Goal: Information Seeking & Learning: Learn about a topic

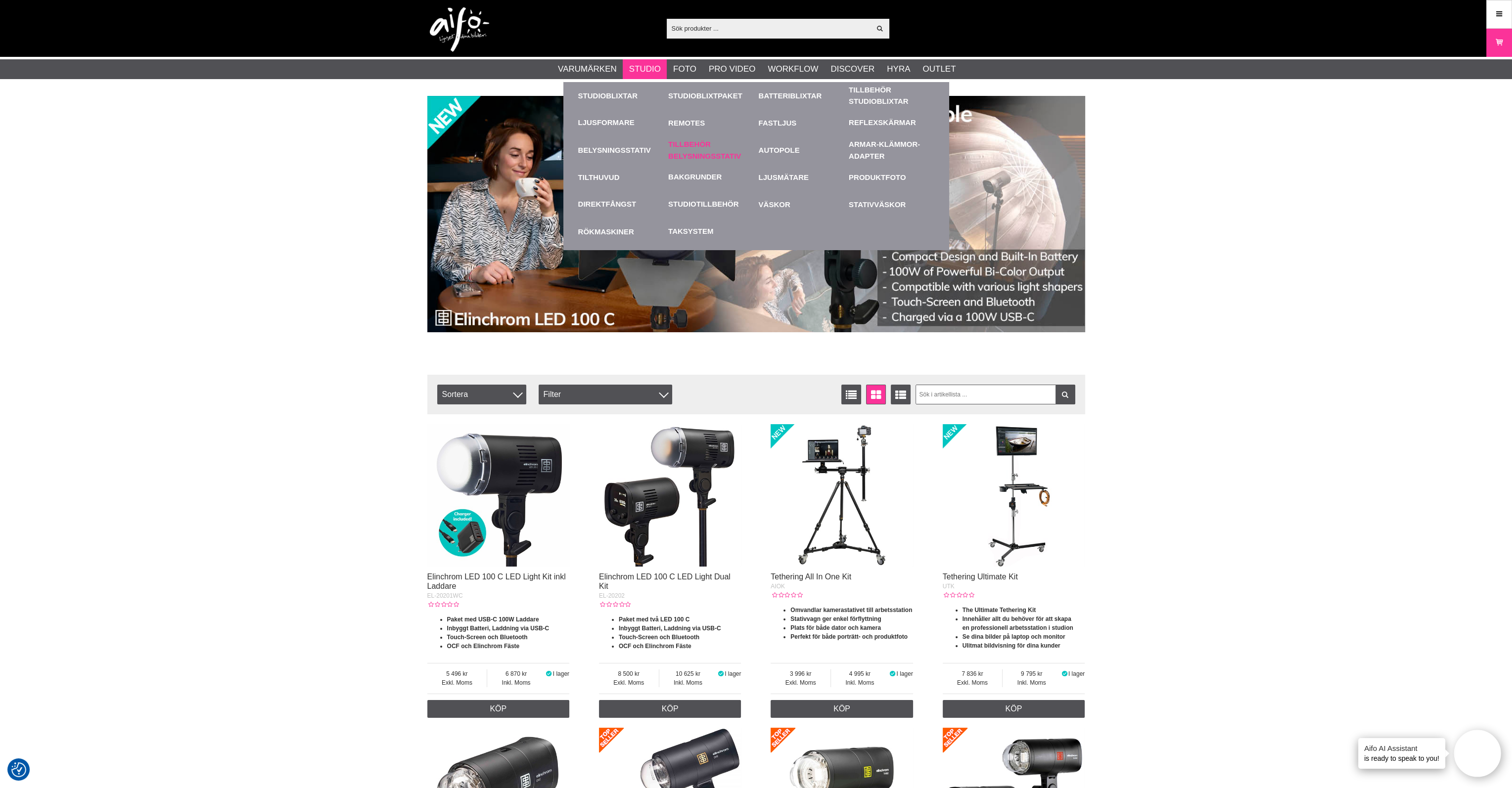
click at [692, 148] on link "Tillbehör Belysningsstativ" at bounding box center [711, 150] width 86 height 27
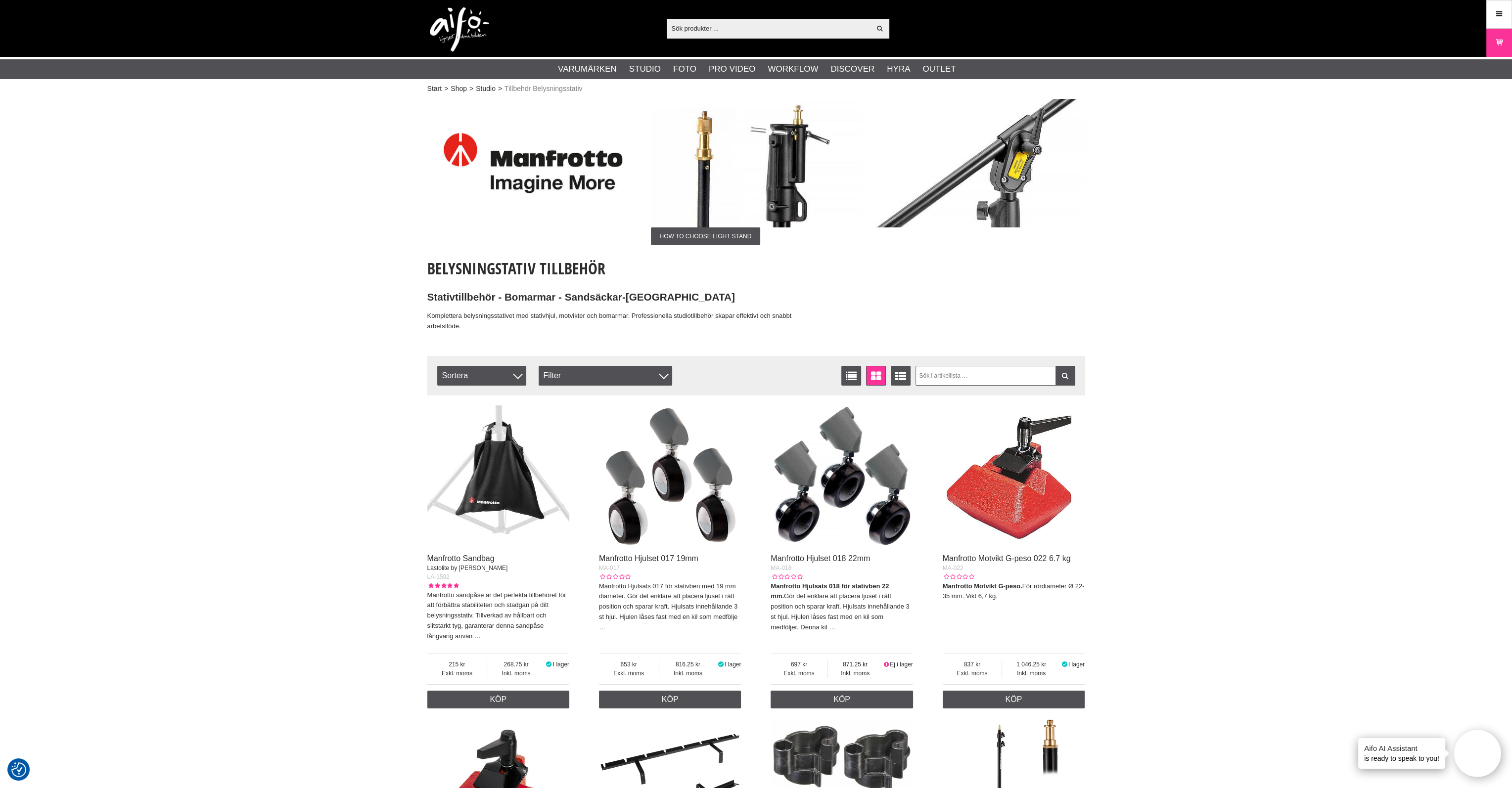
click at [756, 22] on input "text" at bounding box center [769, 28] width 204 height 15
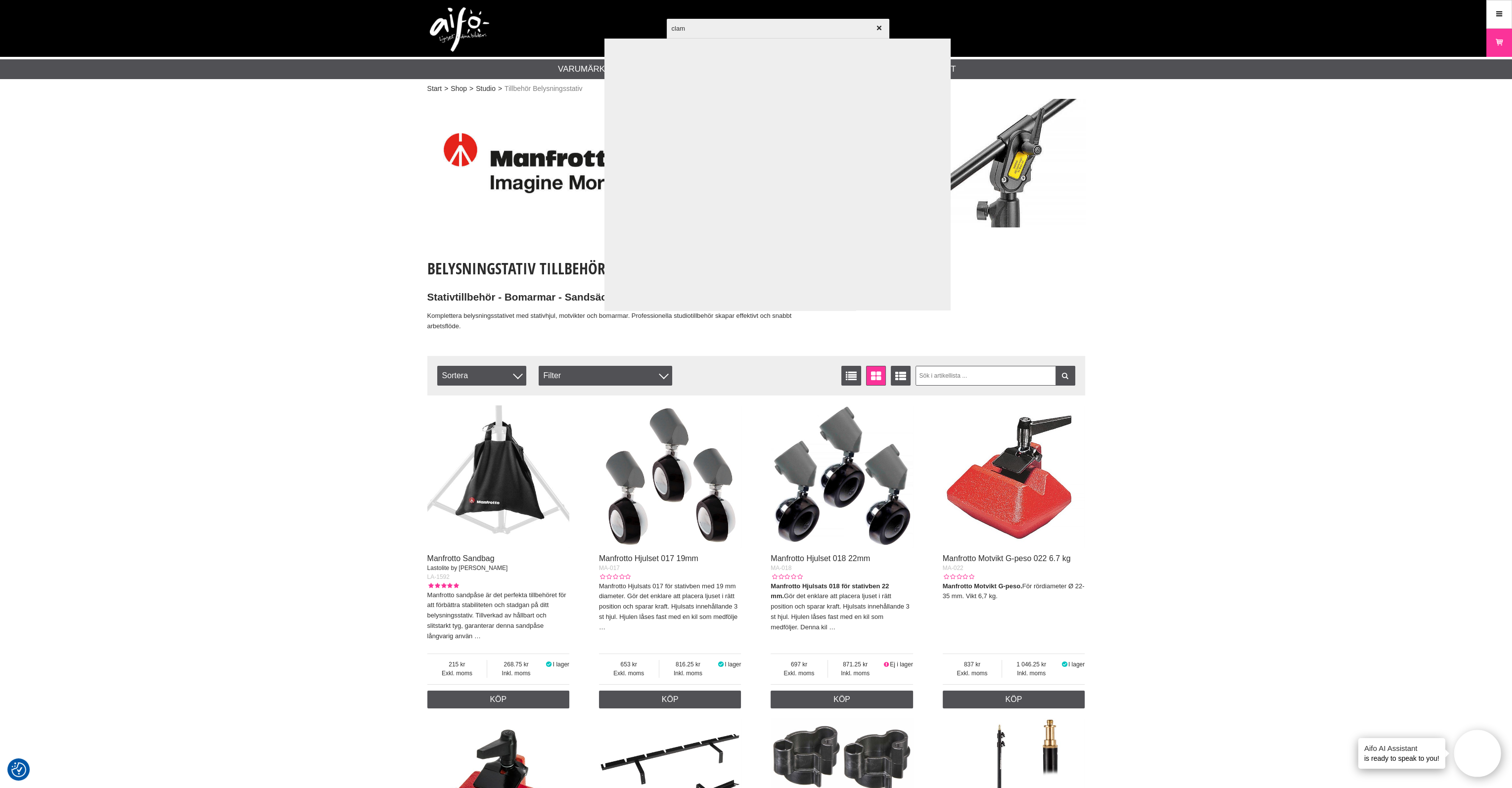
type input "clamp"
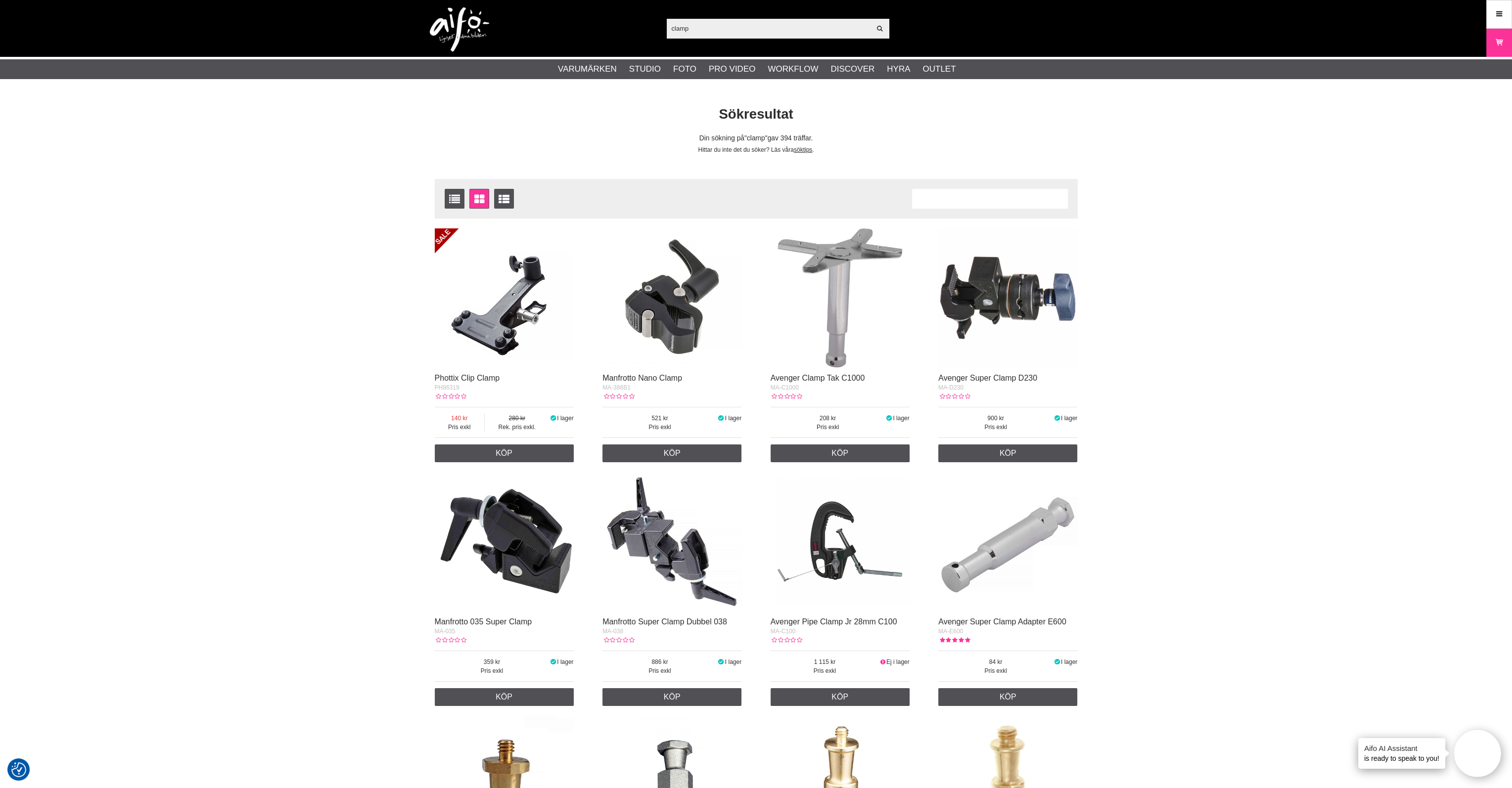
click at [461, 329] on img at bounding box center [504, 297] width 139 height 139
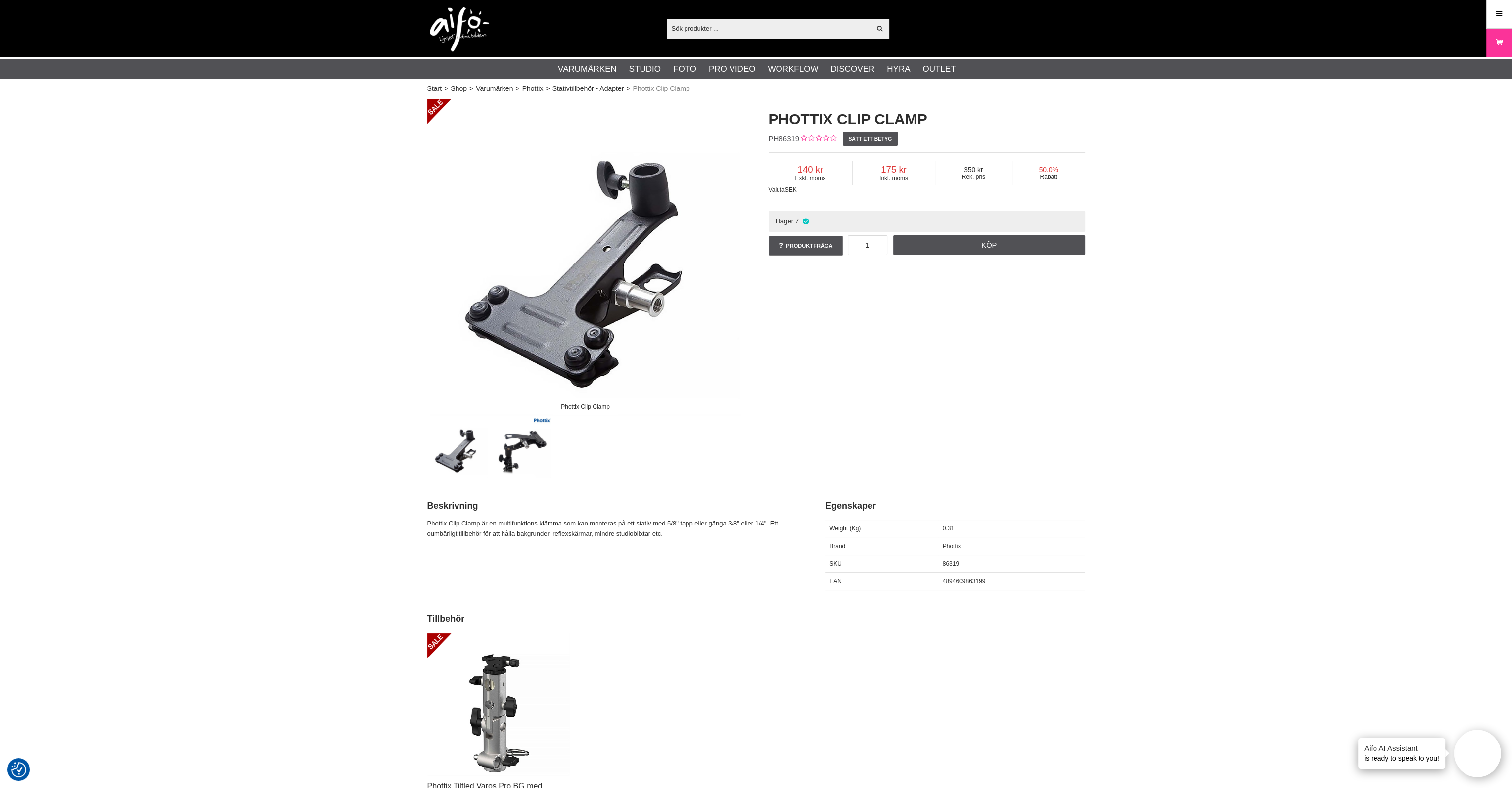
click at [511, 459] on img at bounding box center [522, 448] width 60 height 60
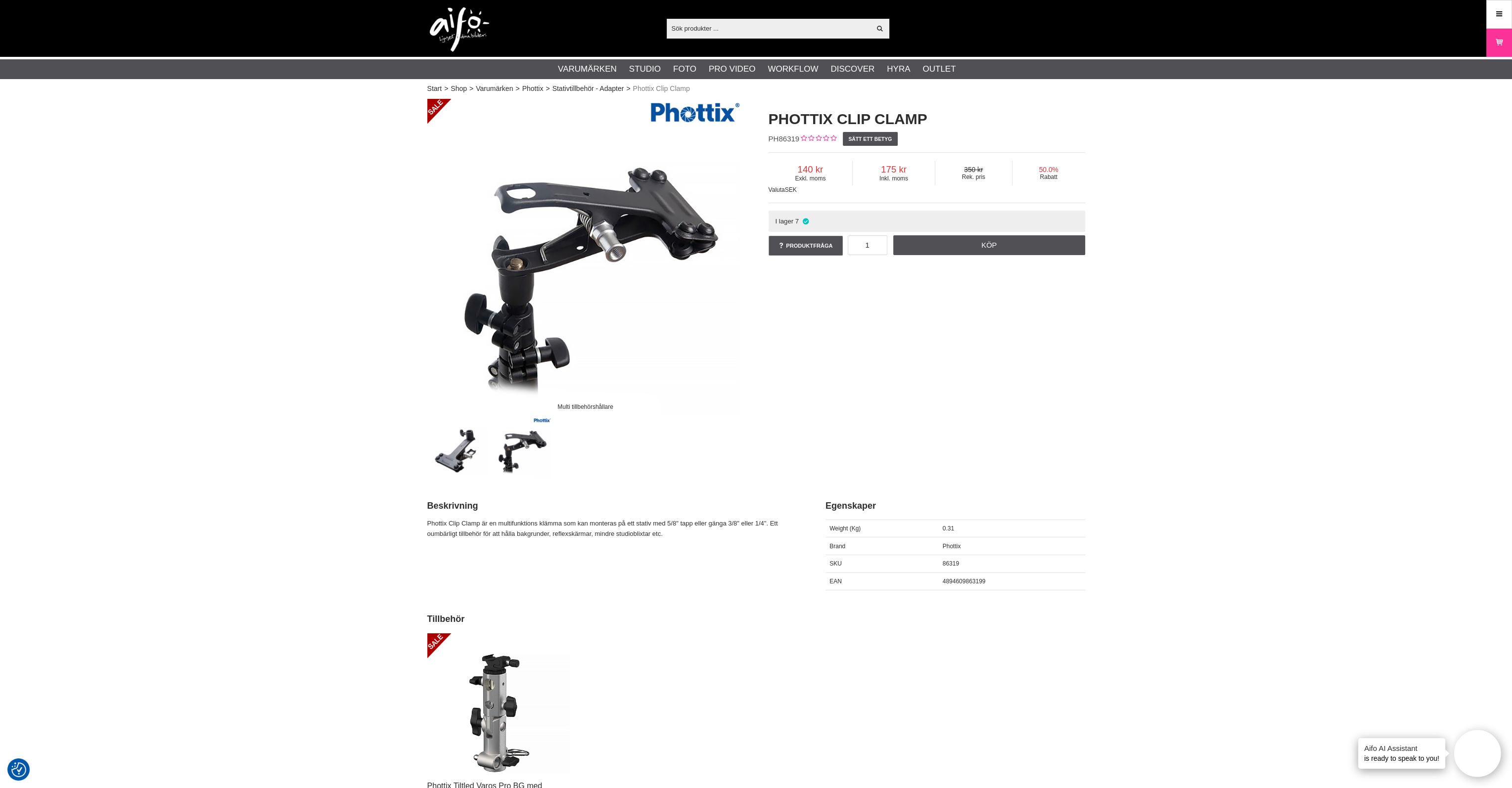
click at [447, 453] on img at bounding box center [458, 448] width 60 height 60
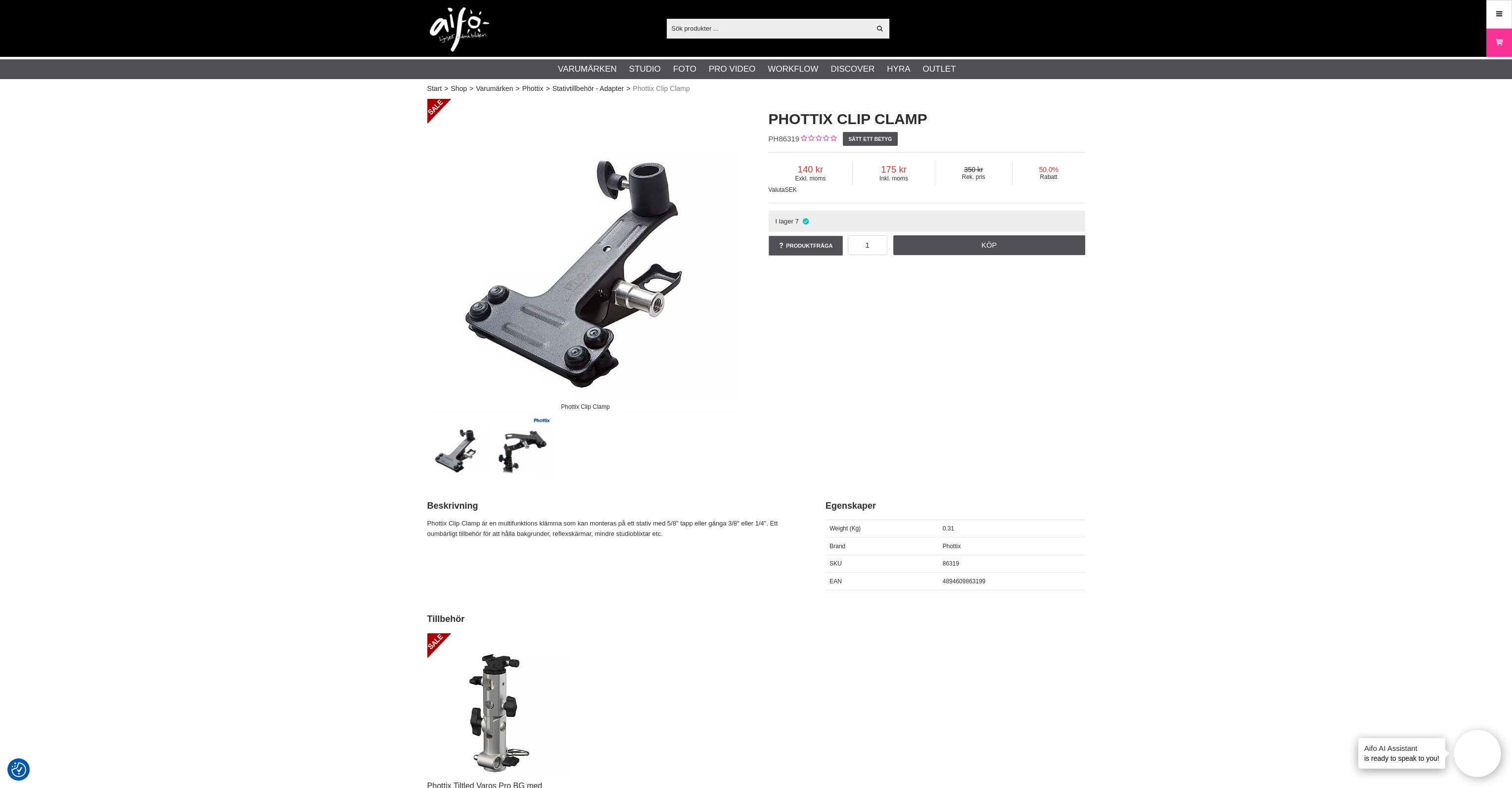
click at [518, 439] on img at bounding box center [522, 448] width 60 height 60
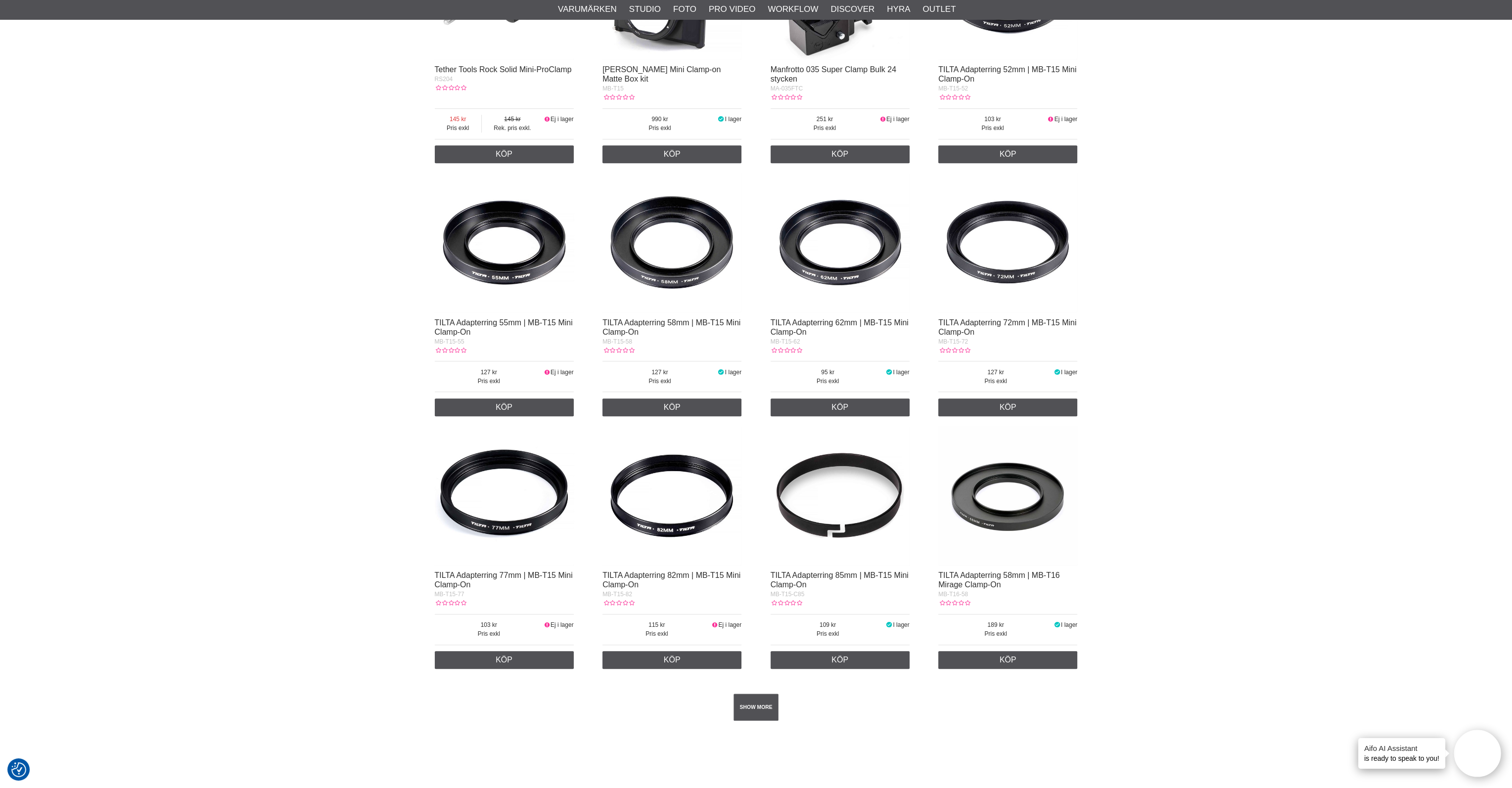
scroll to position [1384, 0]
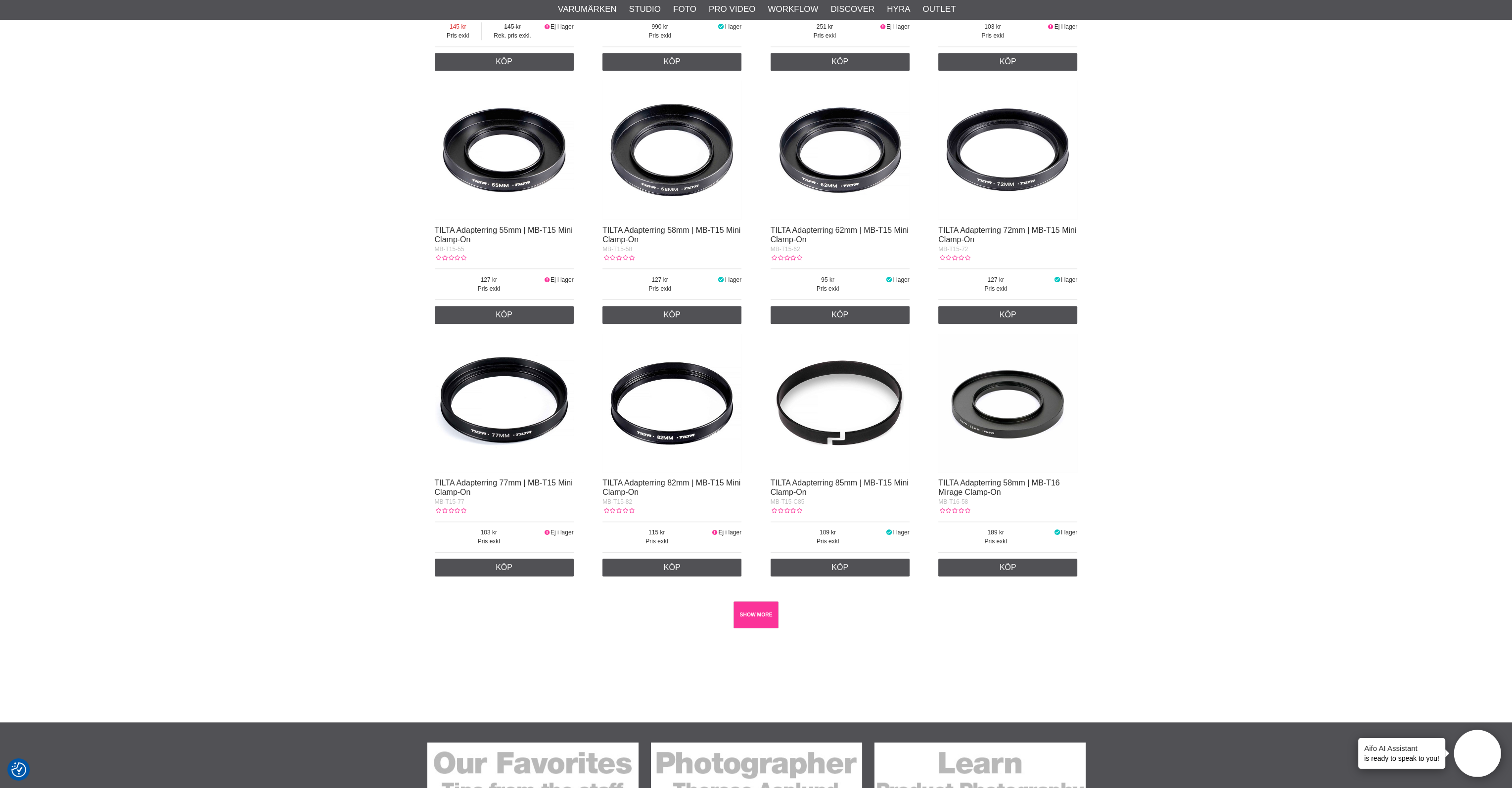
click at [762, 614] on link "SHOW MORE" at bounding box center [756, 615] width 45 height 27
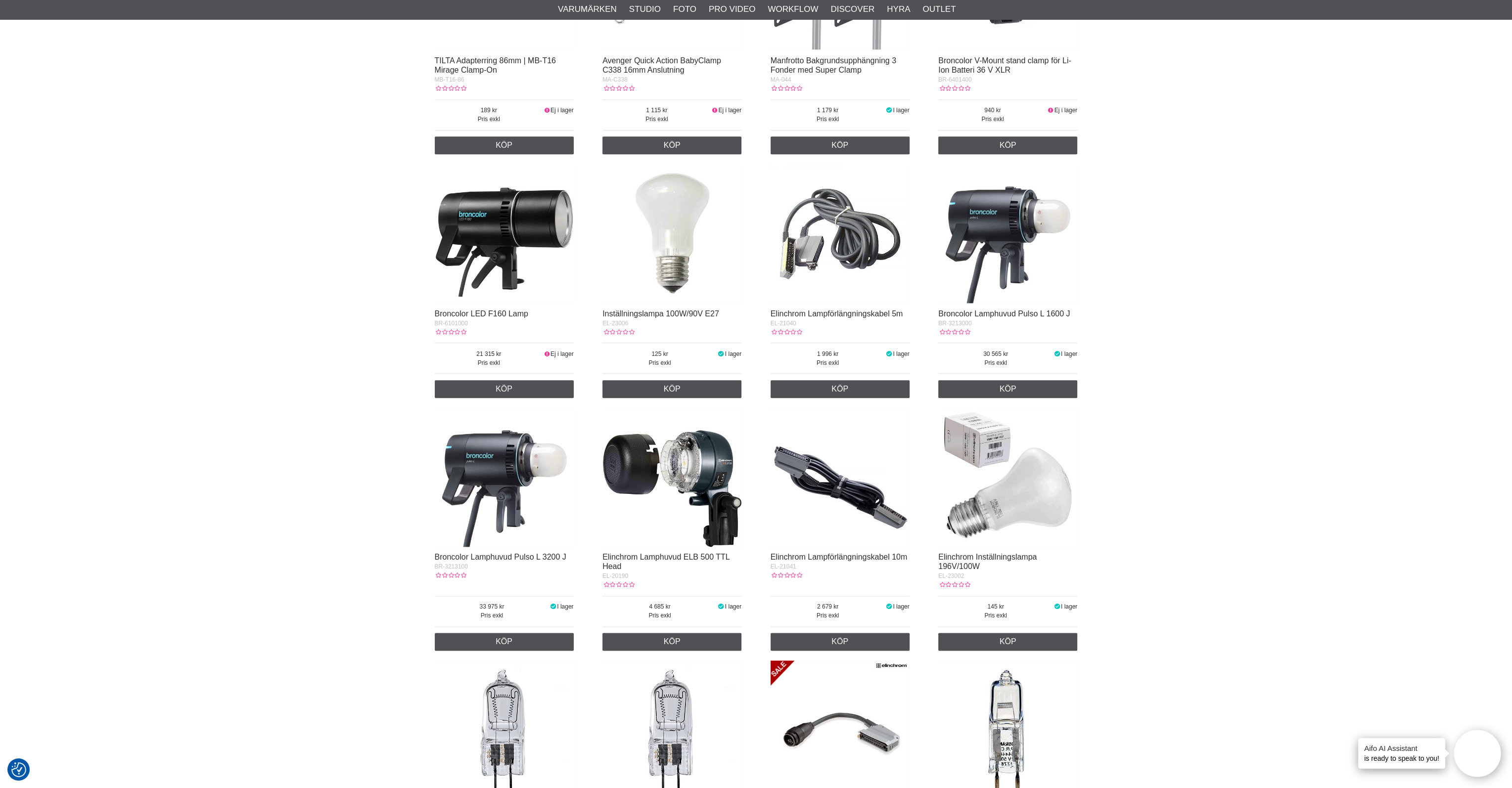
scroll to position [2373, 0]
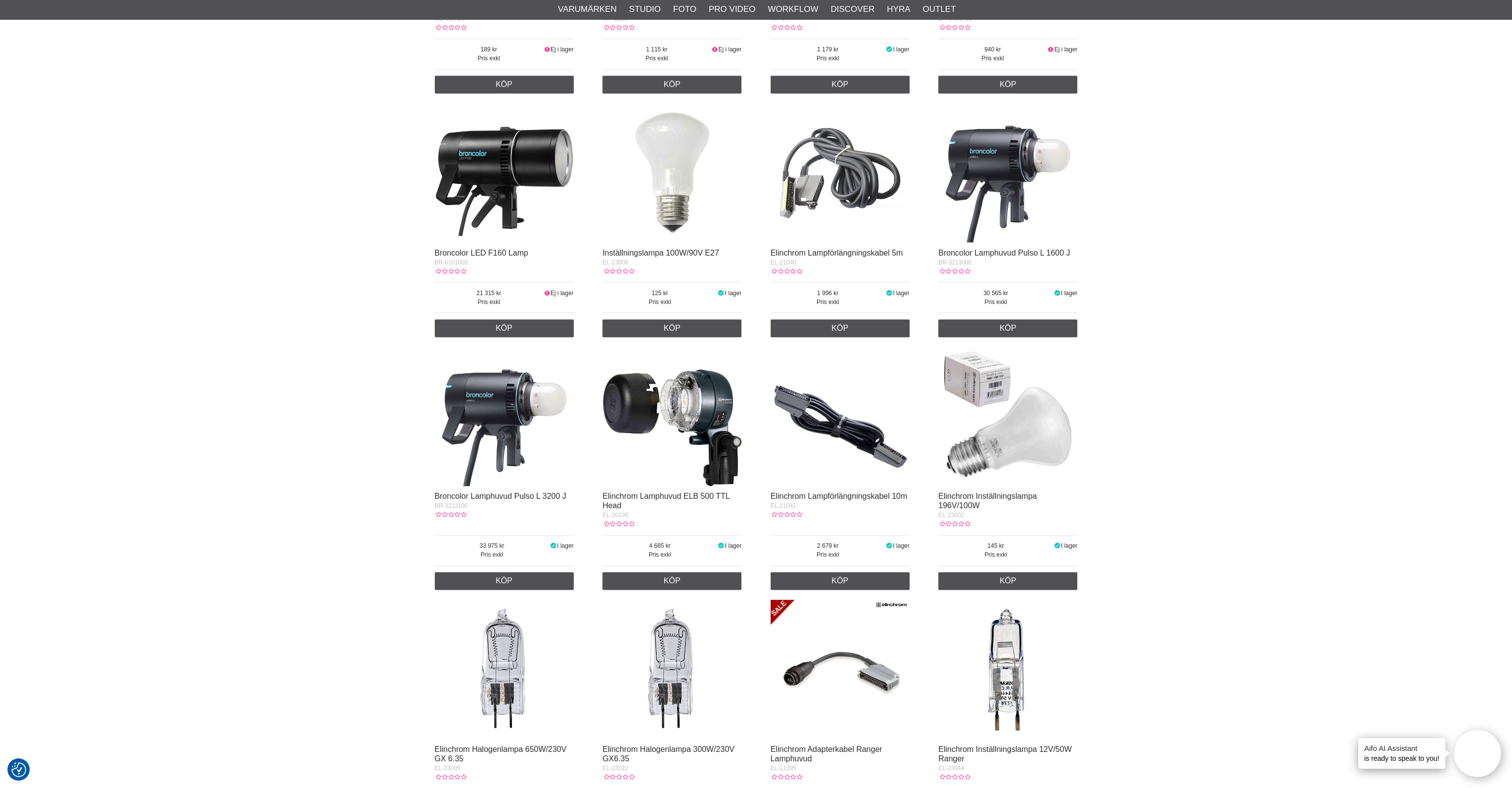
click at [1047, 451] on img at bounding box center [1008, 417] width 139 height 139
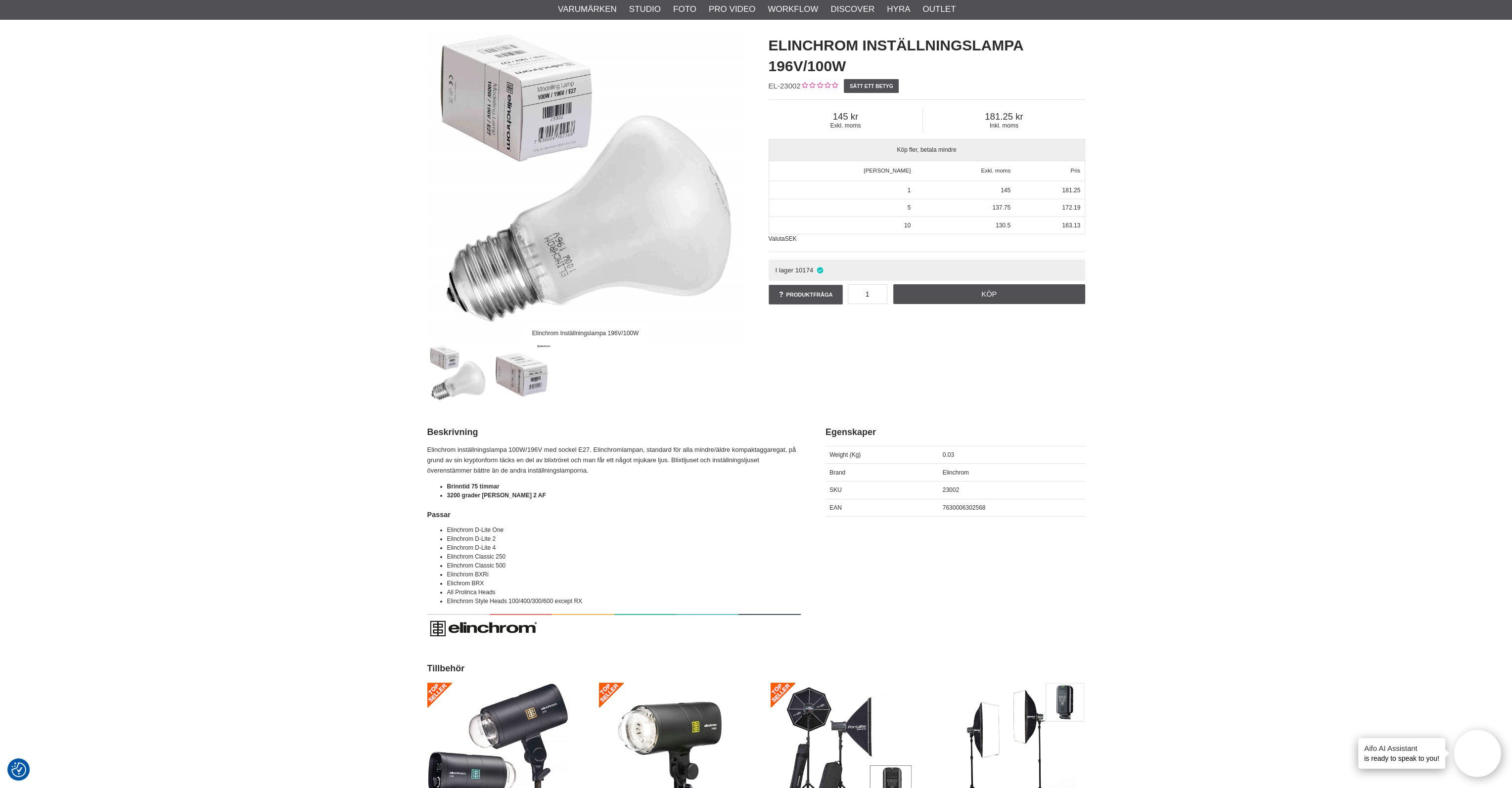
scroll to position [148, 0]
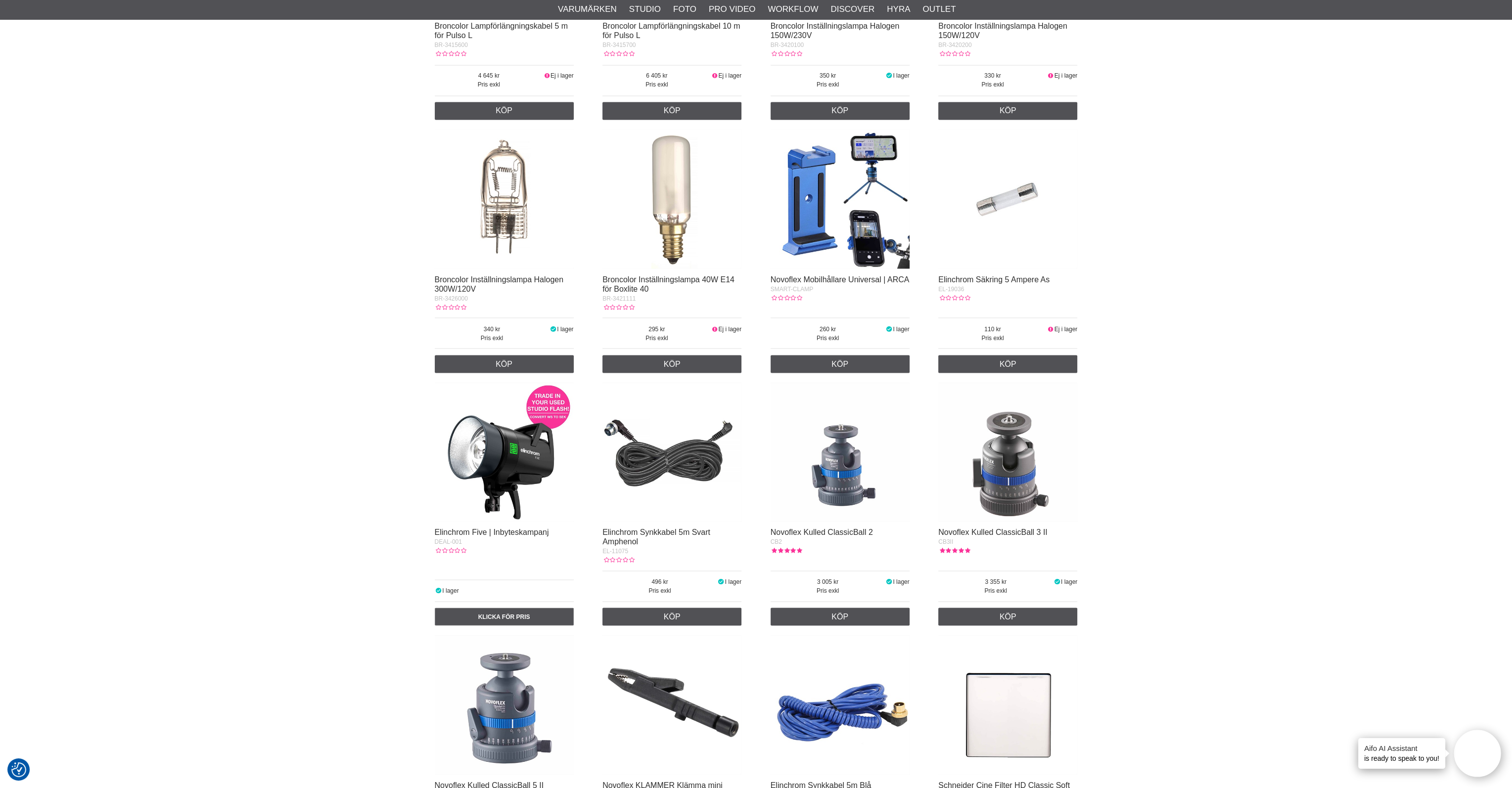
scroll to position [3609, 0]
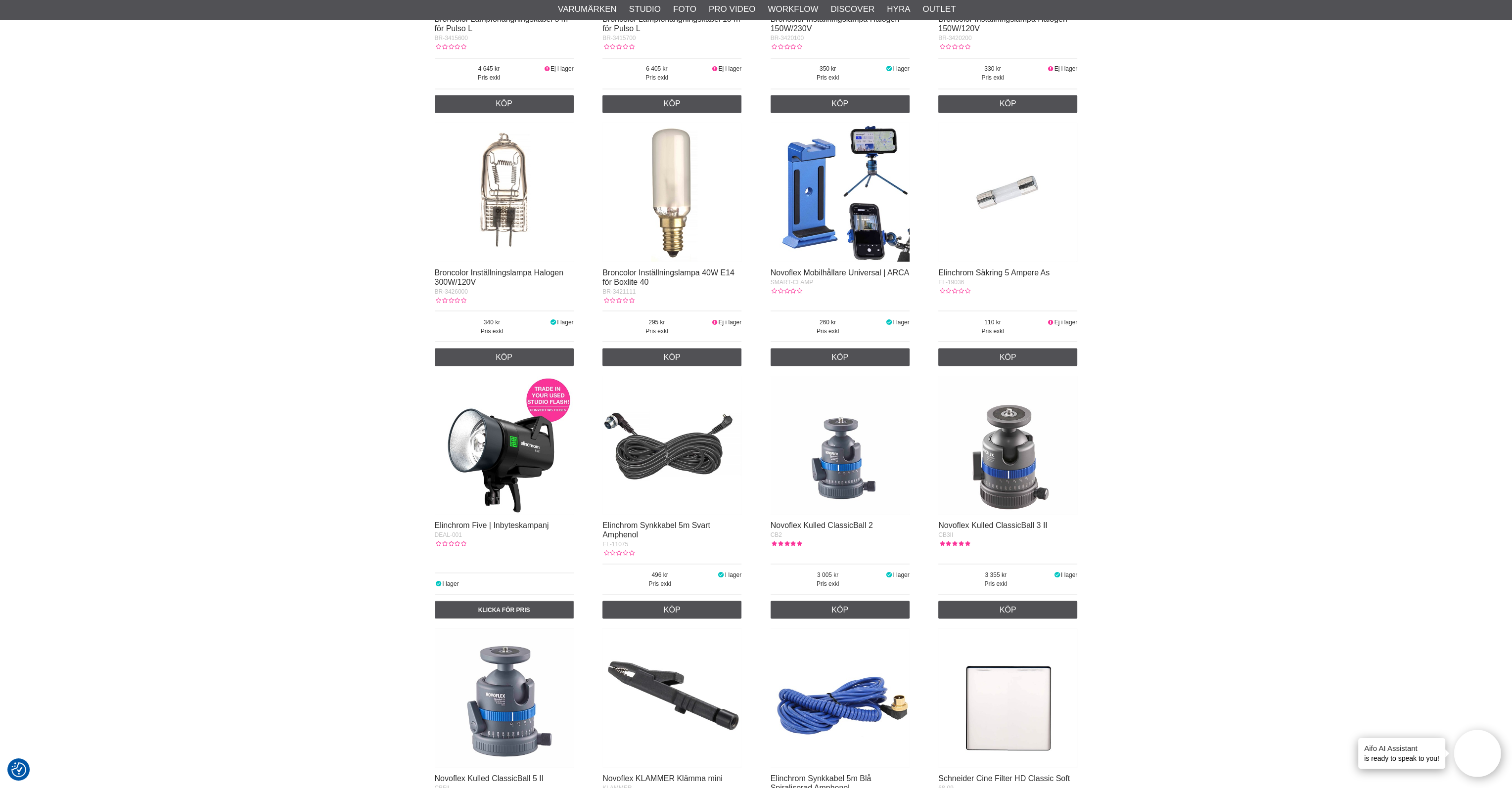
click at [512, 447] on img at bounding box center [504, 445] width 139 height 139
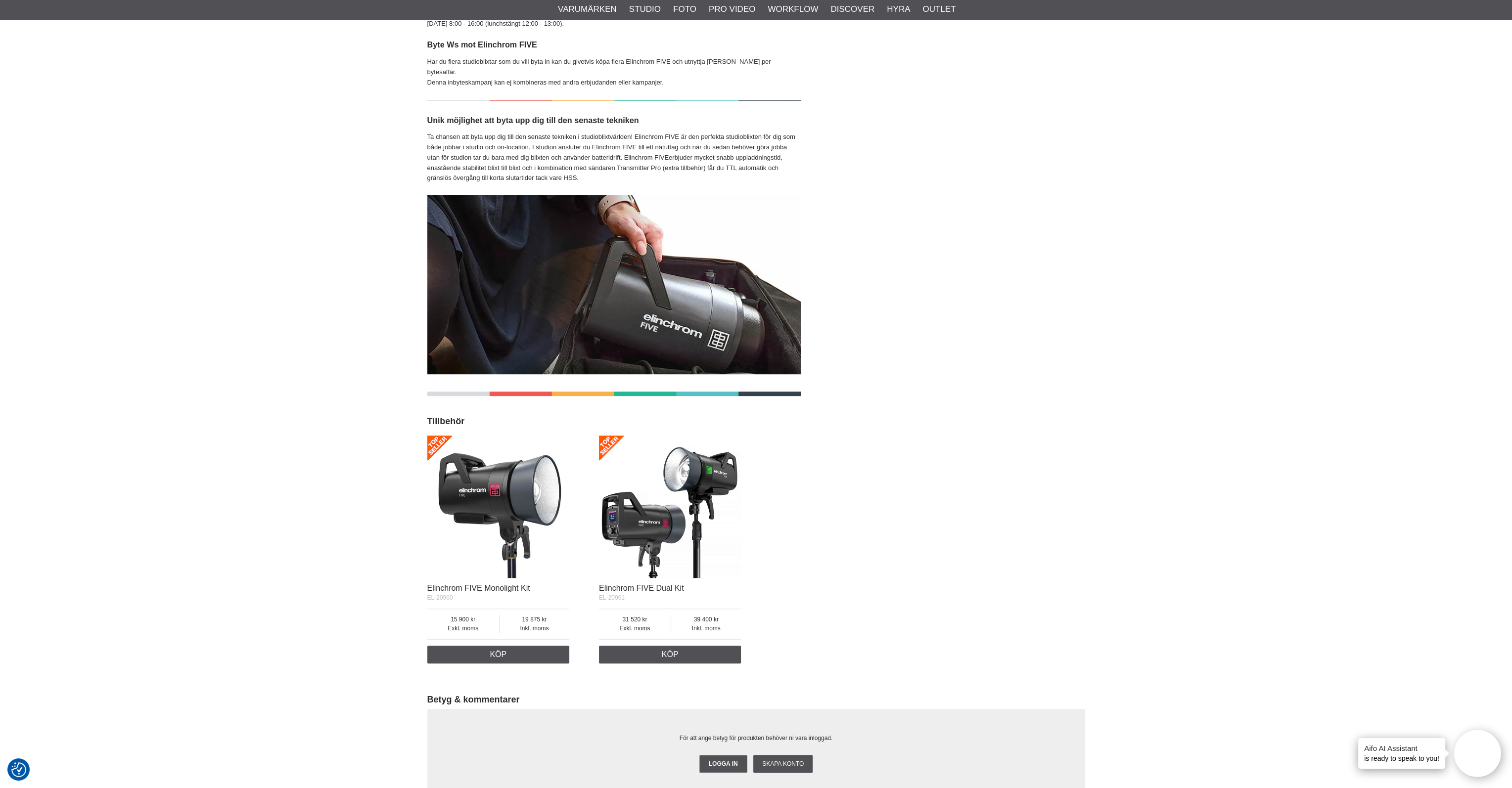
scroll to position [1186, 0]
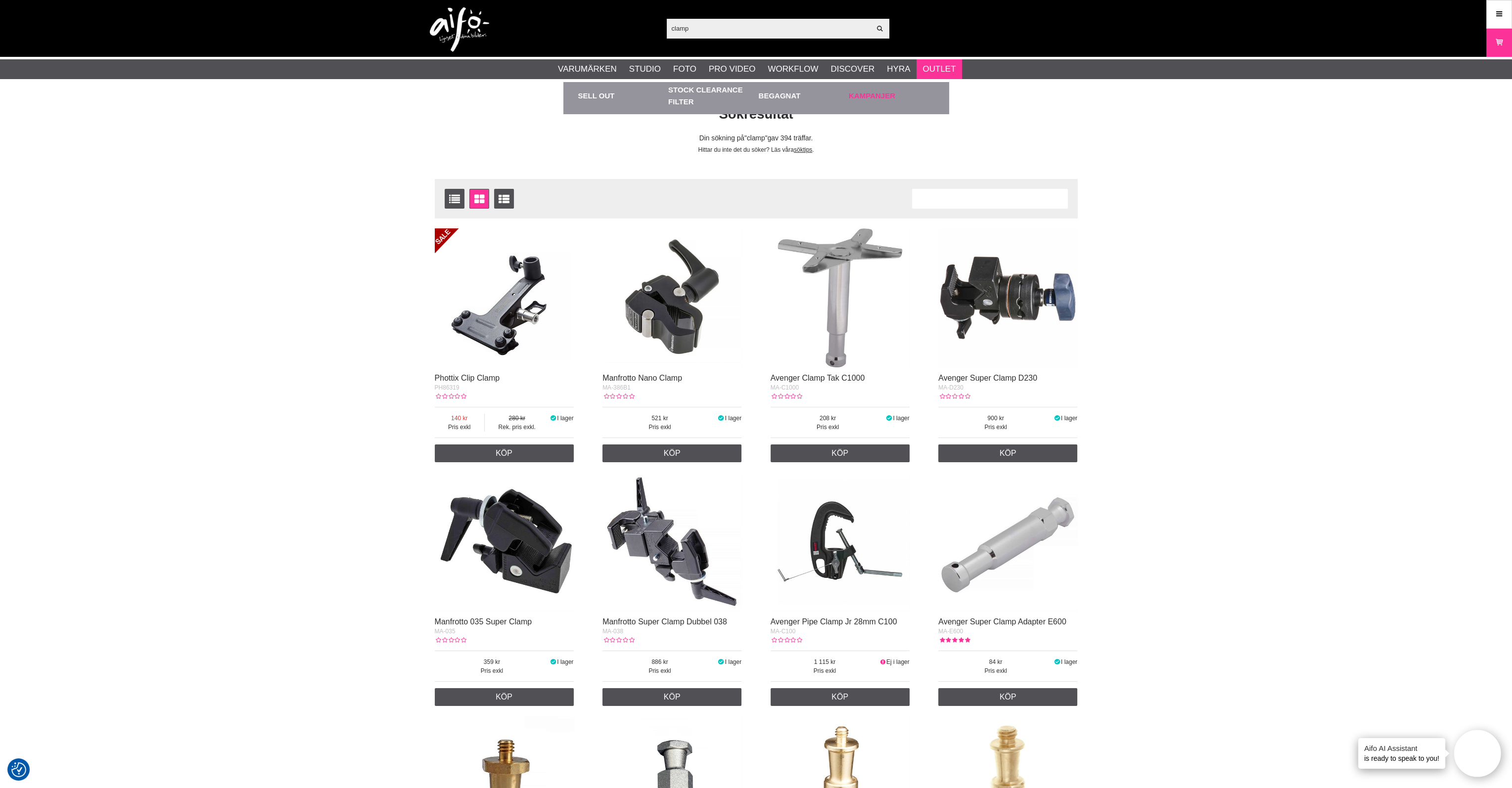
click at [895, 90] on link "Kampanjer" at bounding box center [892, 96] width 86 height 27
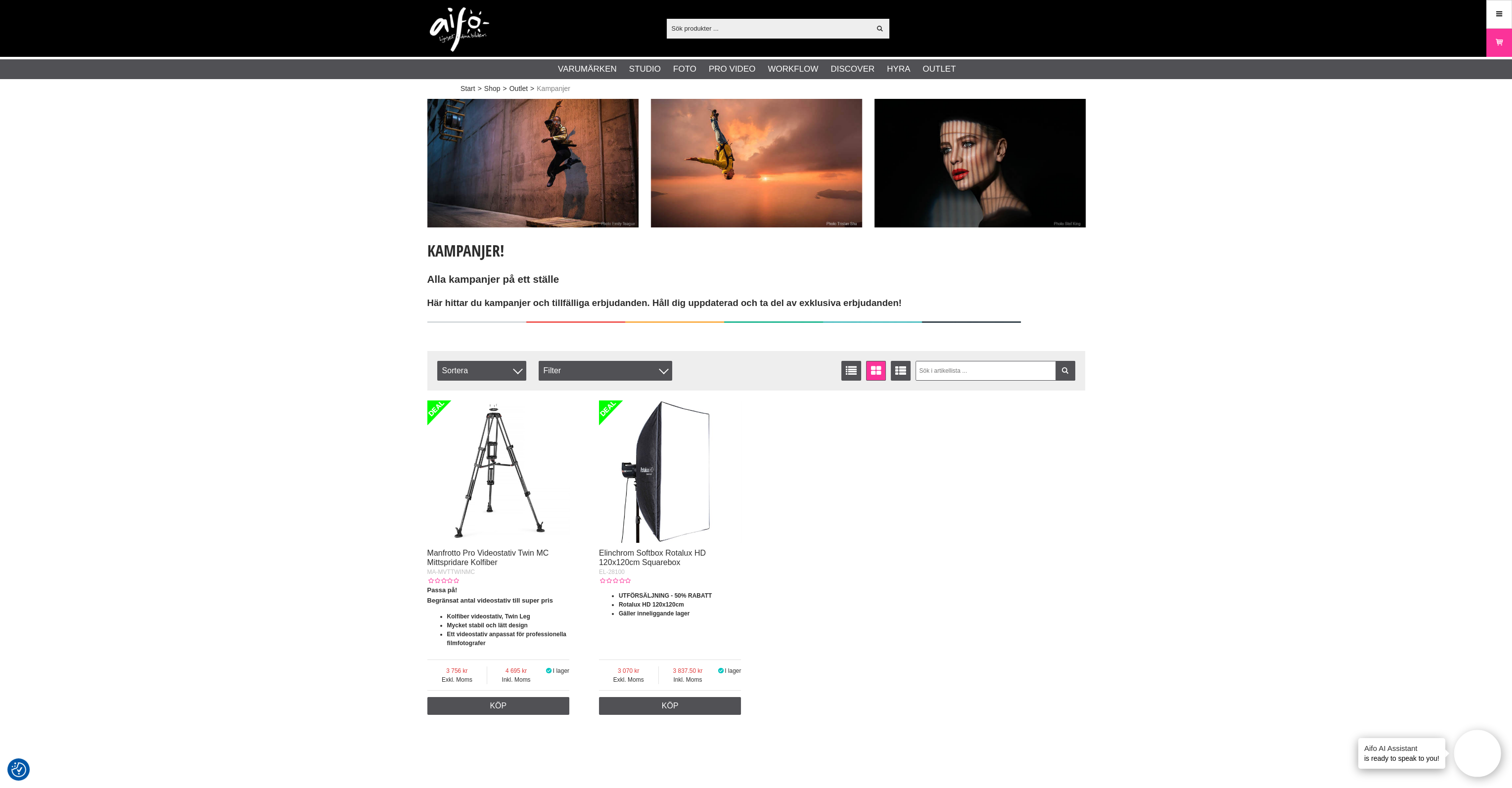
click at [668, 466] on img at bounding box center [670, 472] width 143 height 143
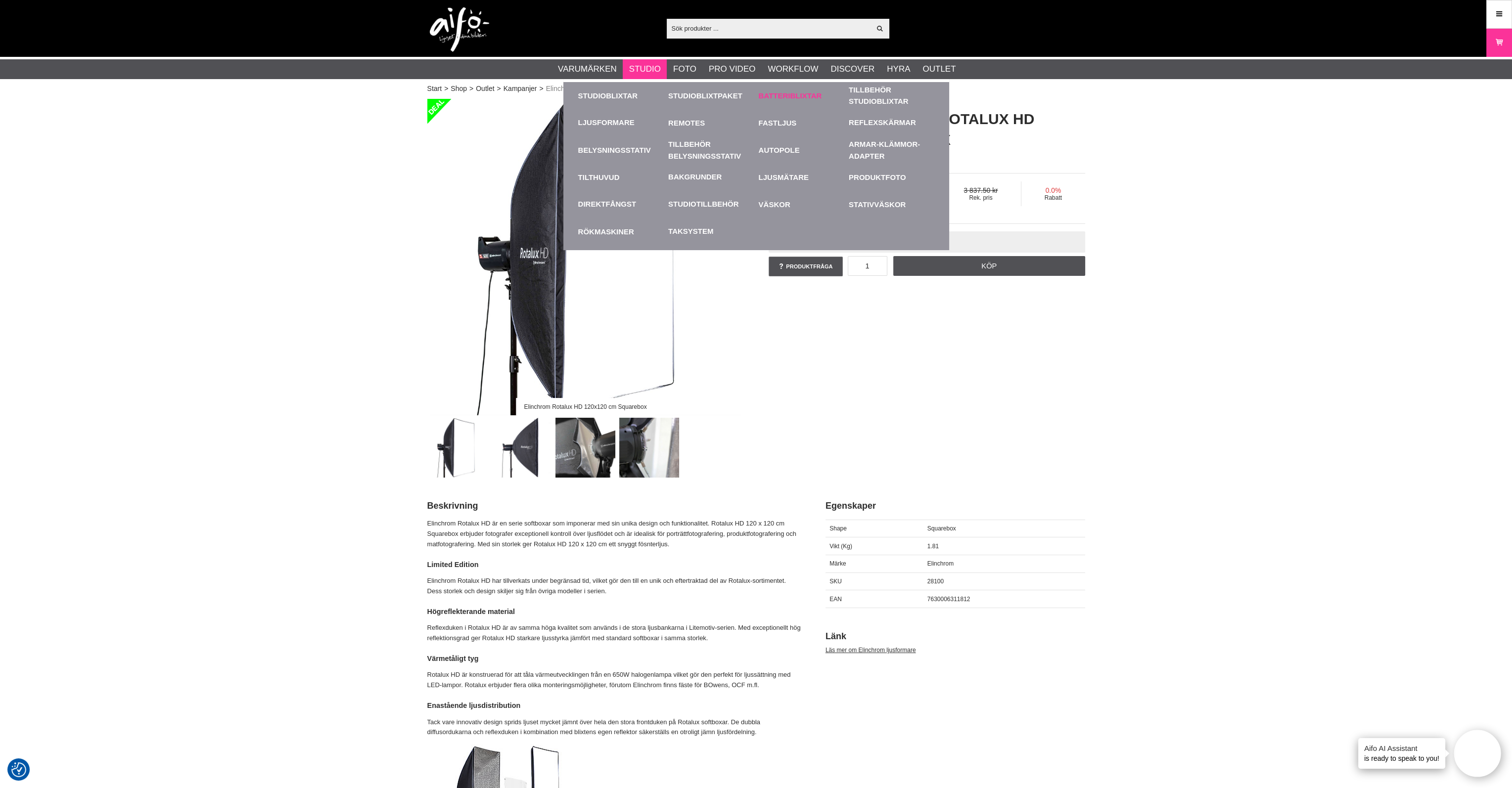
click at [768, 90] on link "Batteriblixtar" at bounding box center [802, 96] width 86 height 27
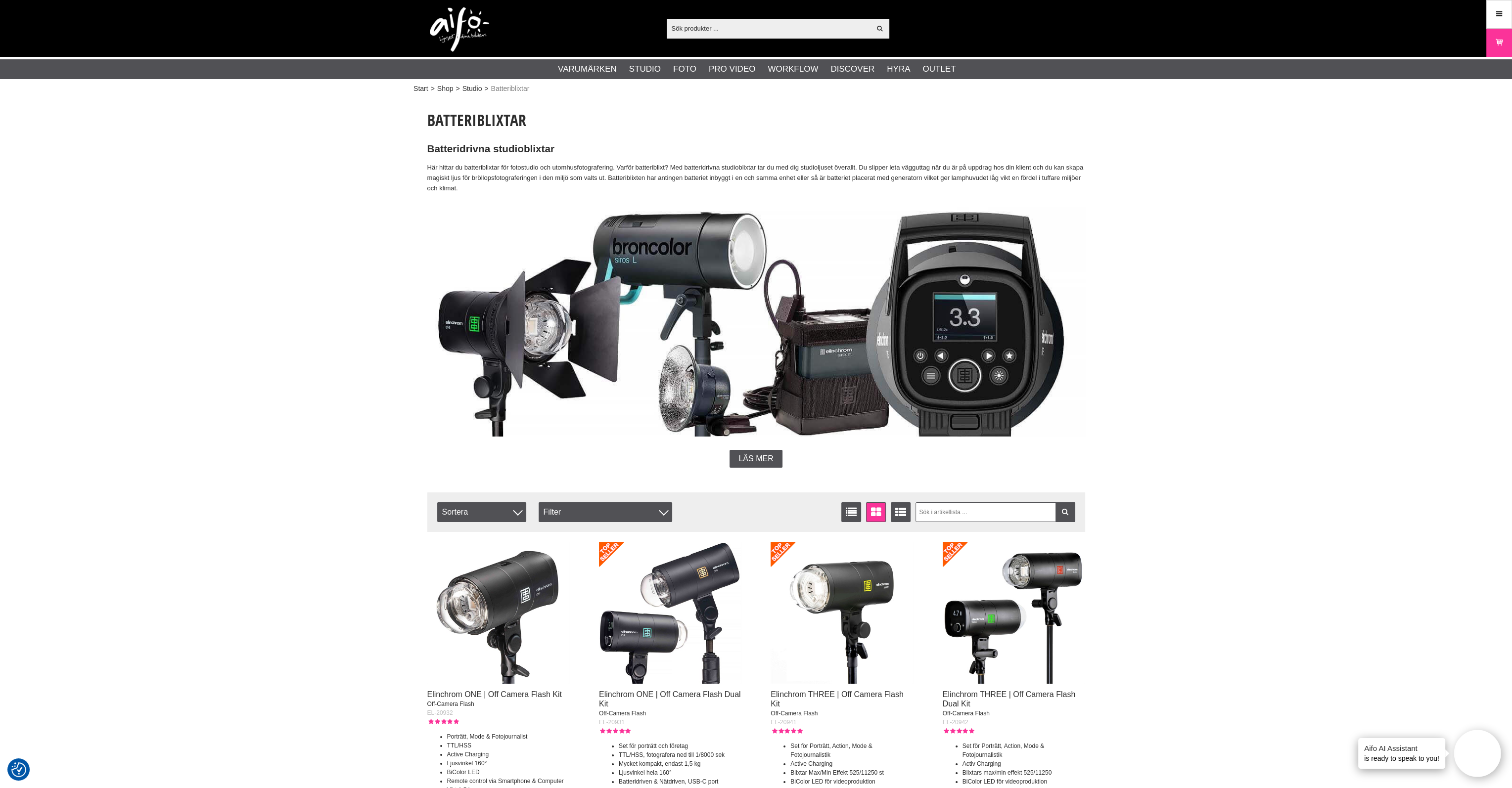
click at [471, 16] on img at bounding box center [459, 30] width 59 height 45
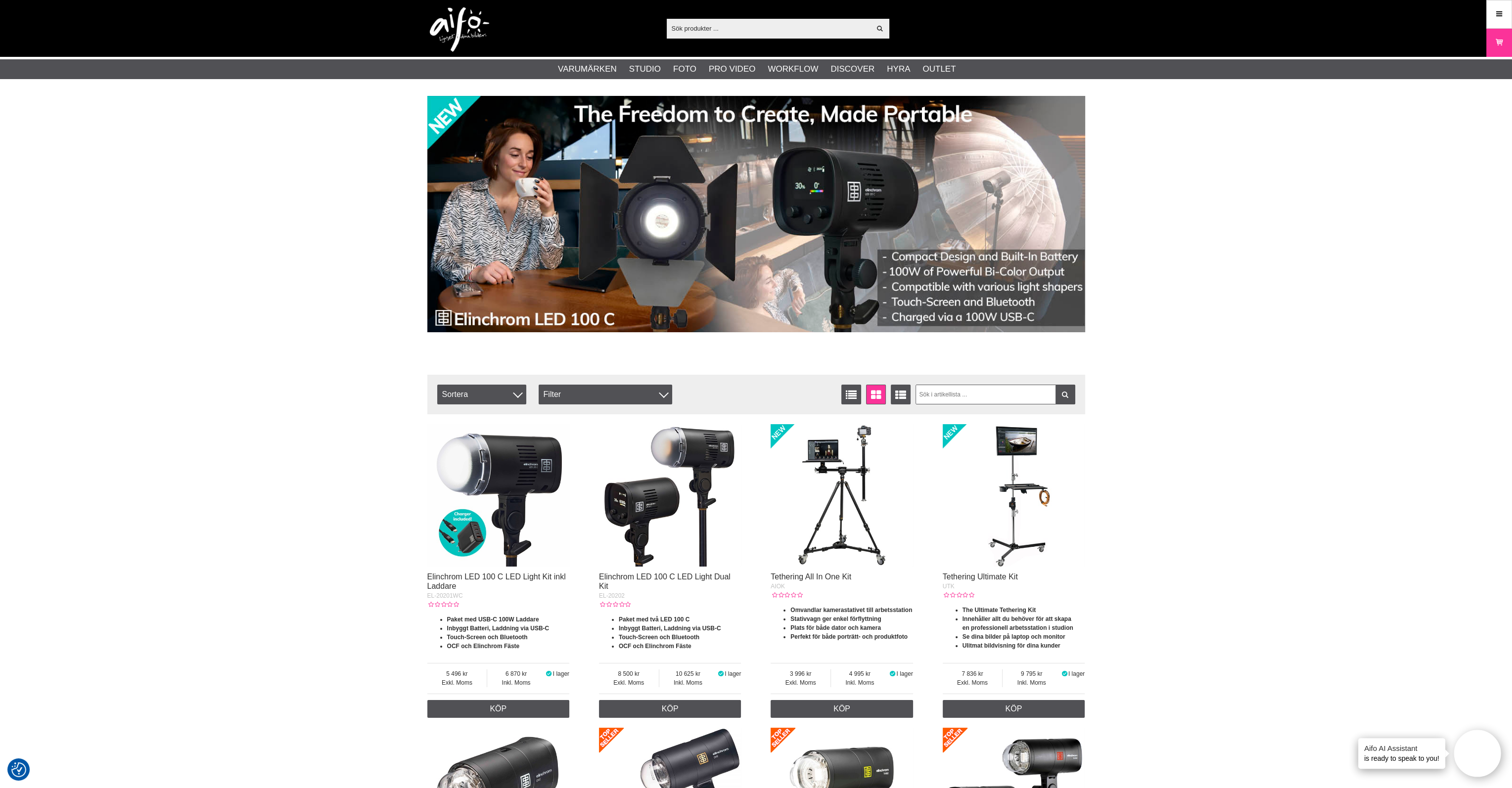
click at [734, 25] on input "text" at bounding box center [769, 28] width 204 height 15
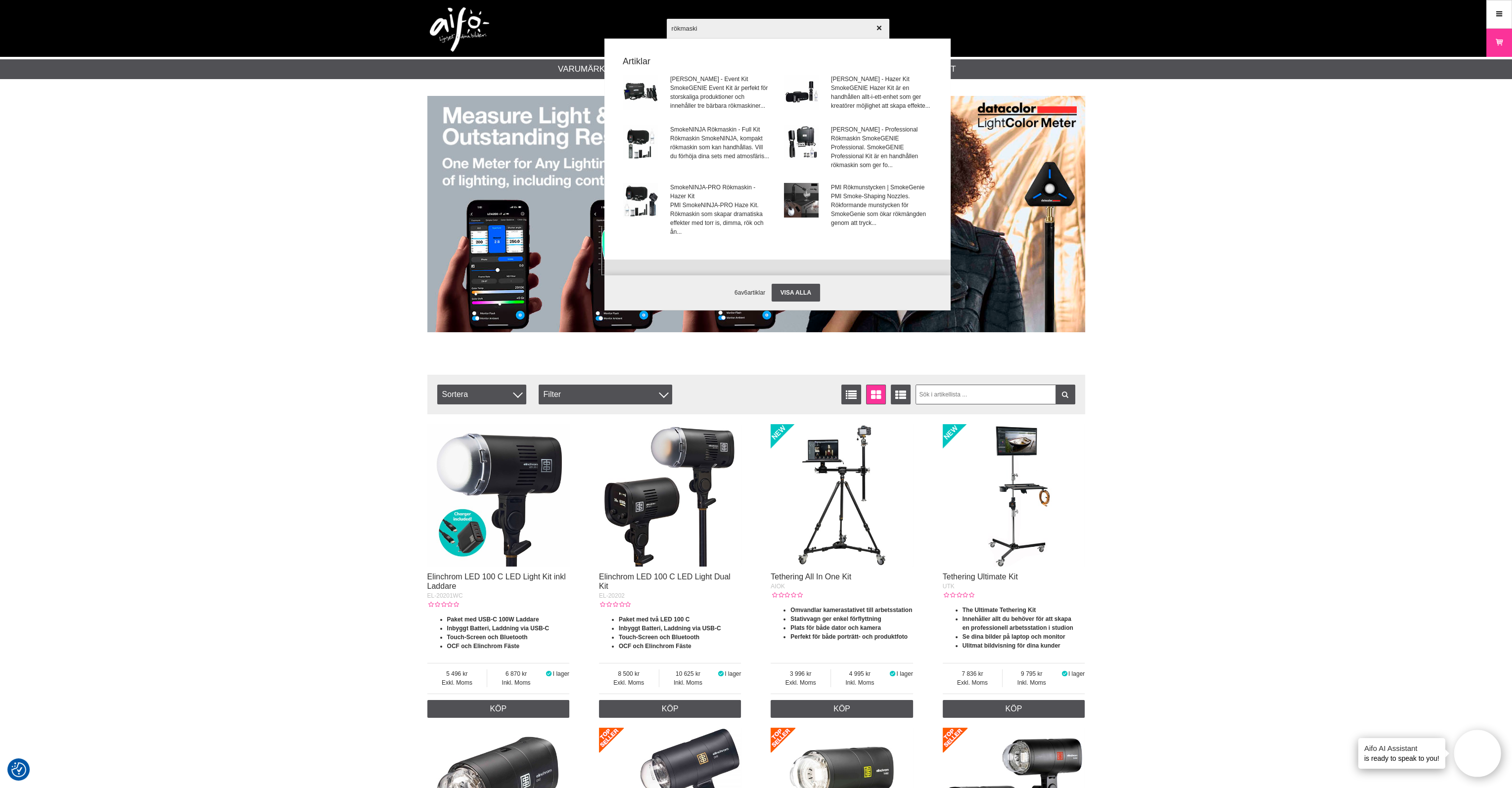
type input "rökmaskin"
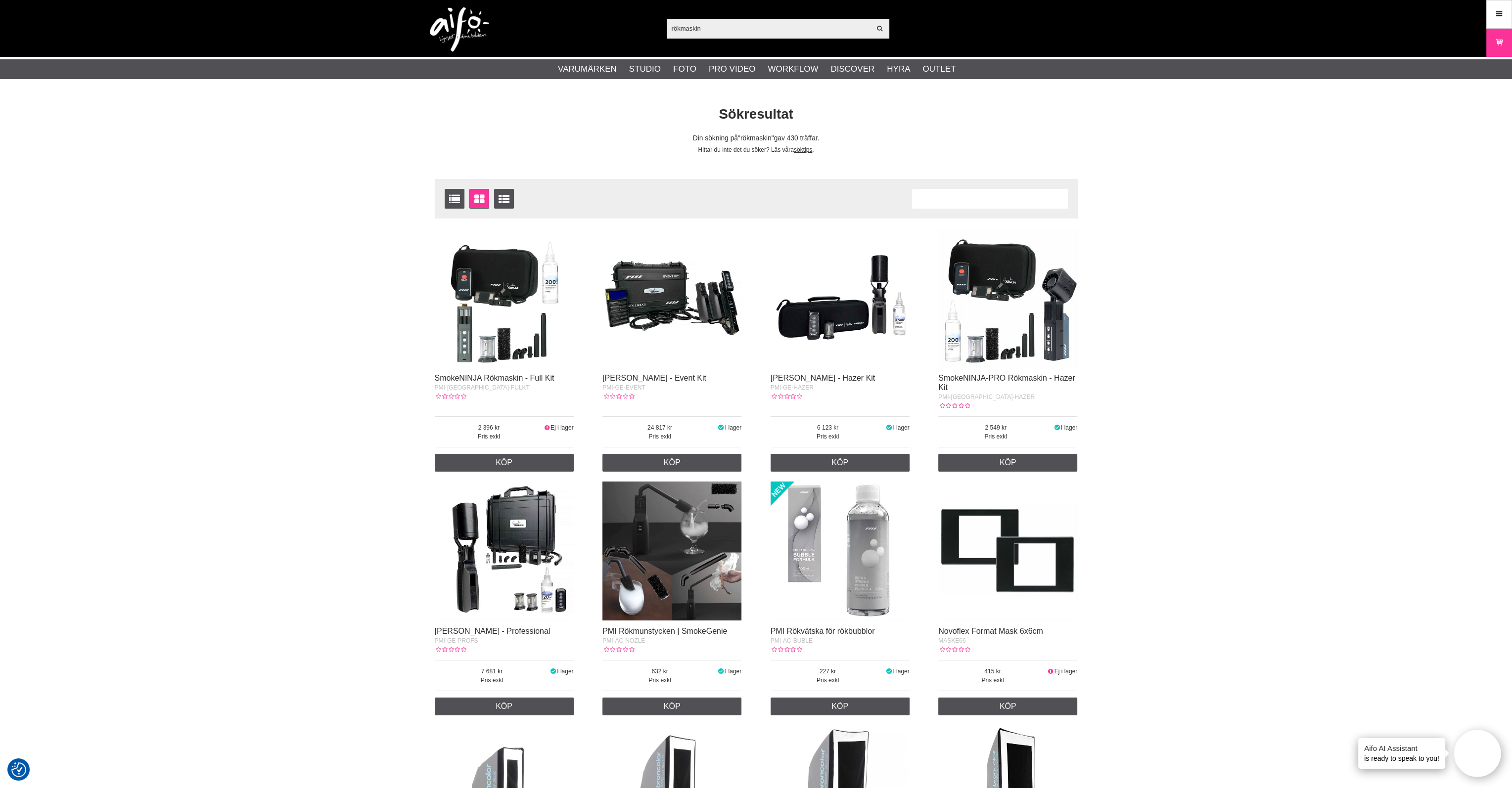
click at [985, 285] on img at bounding box center [1008, 297] width 139 height 139
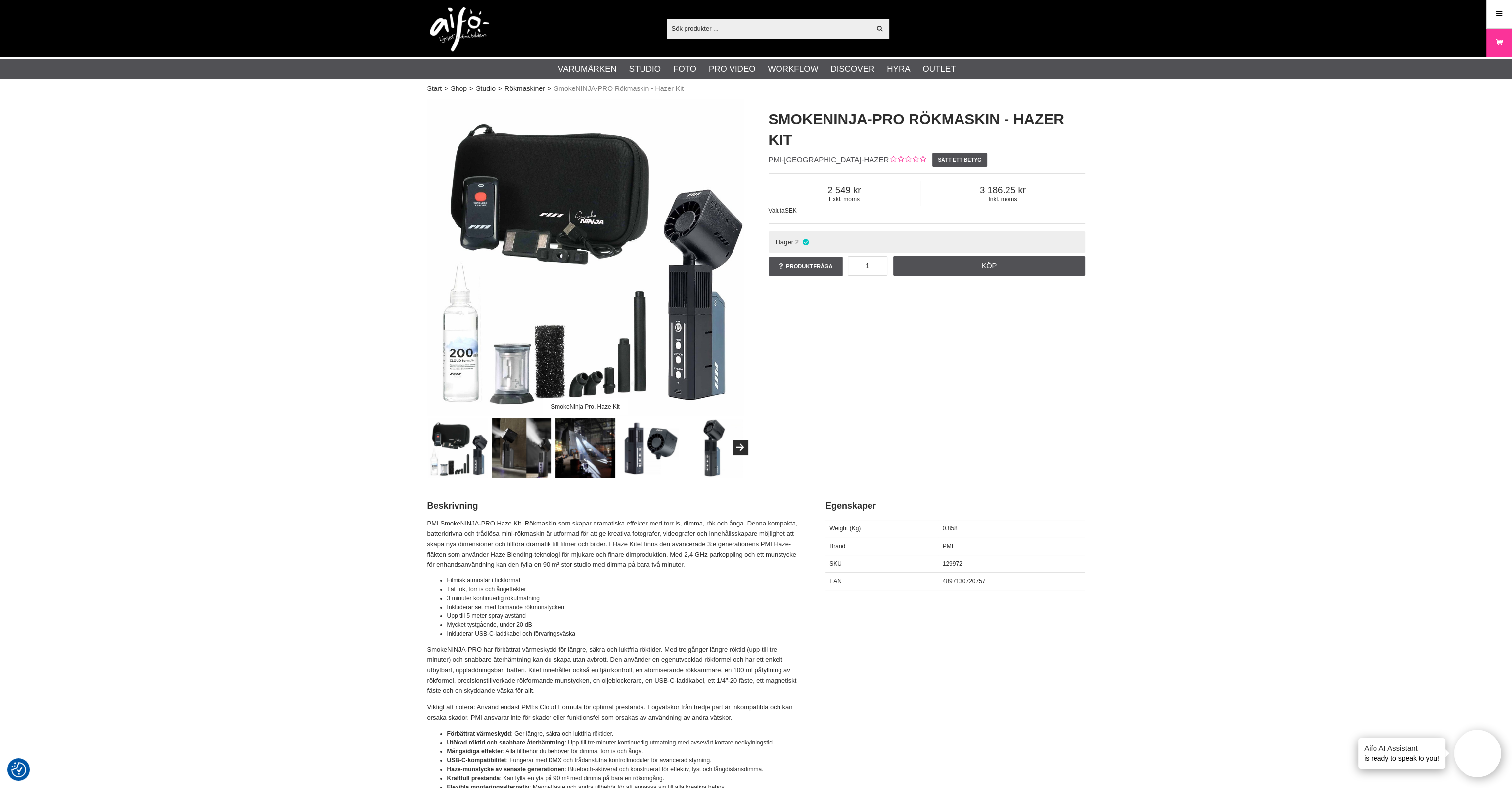
click at [592, 475] on img at bounding box center [585, 448] width 60 height 60
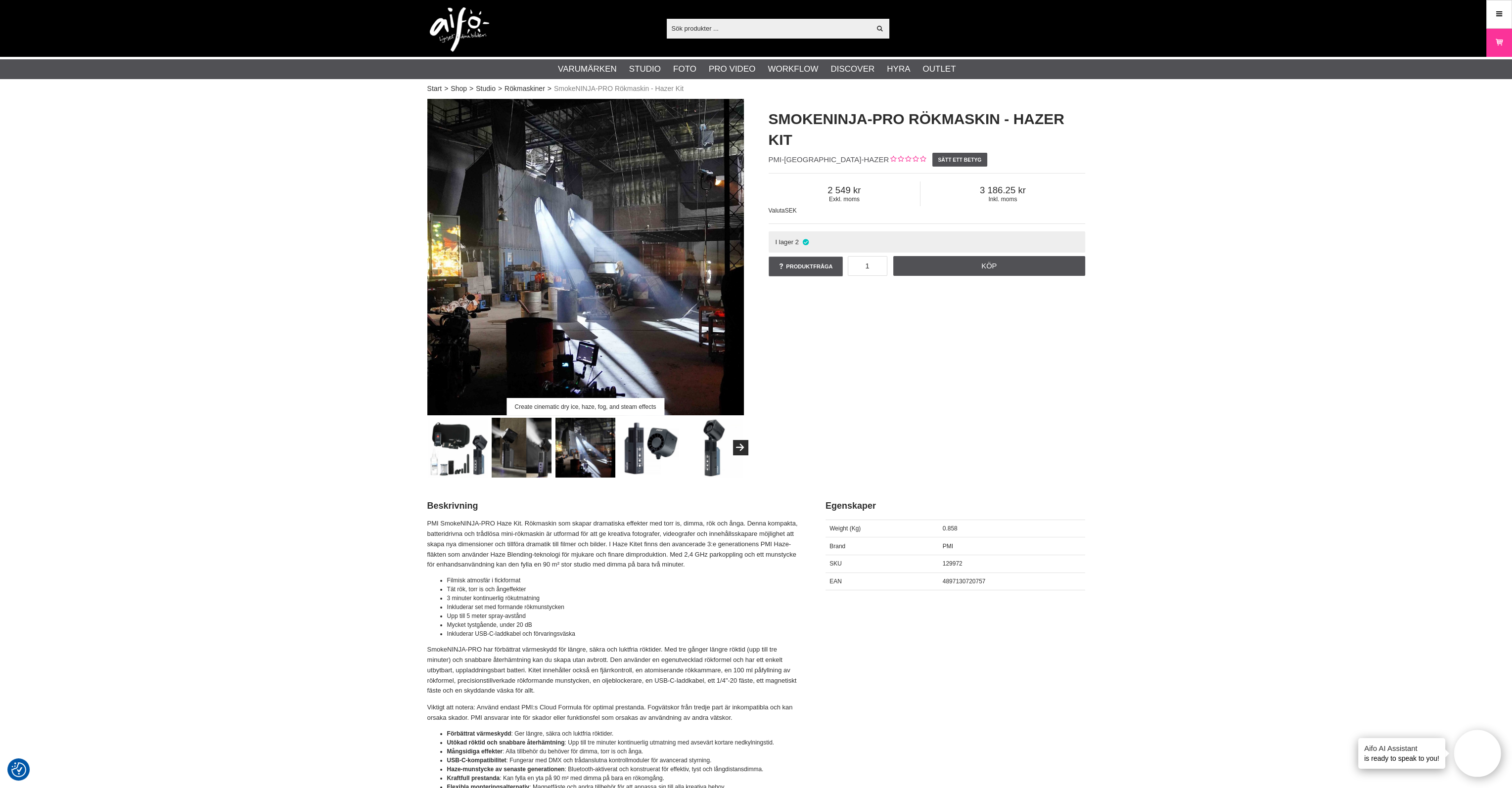
click at [516, 465] on img at bounding box center [522, 448] width 60 height 60
